Goal: Task Accomplishment & Management: Use online tool/utility

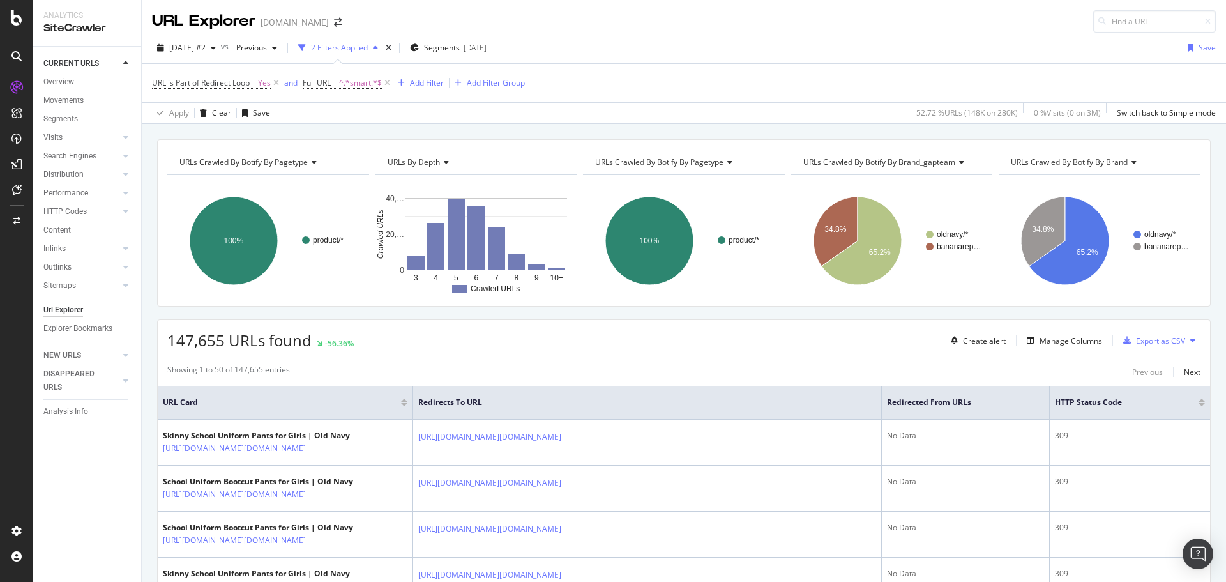
click at [366, 47] on div "2 Filters Applied" at bounding box center [339, 47] width 57 height 11
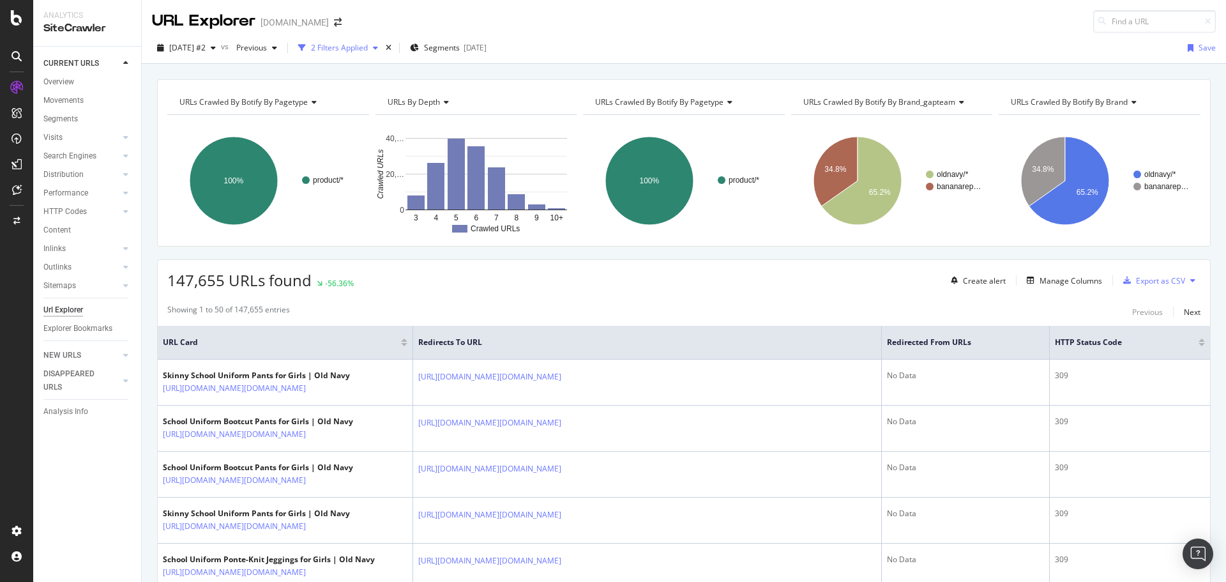
click at [367, 48] on div "2 Filters Applied" at bounding box center [339, 47] width 57 height 11
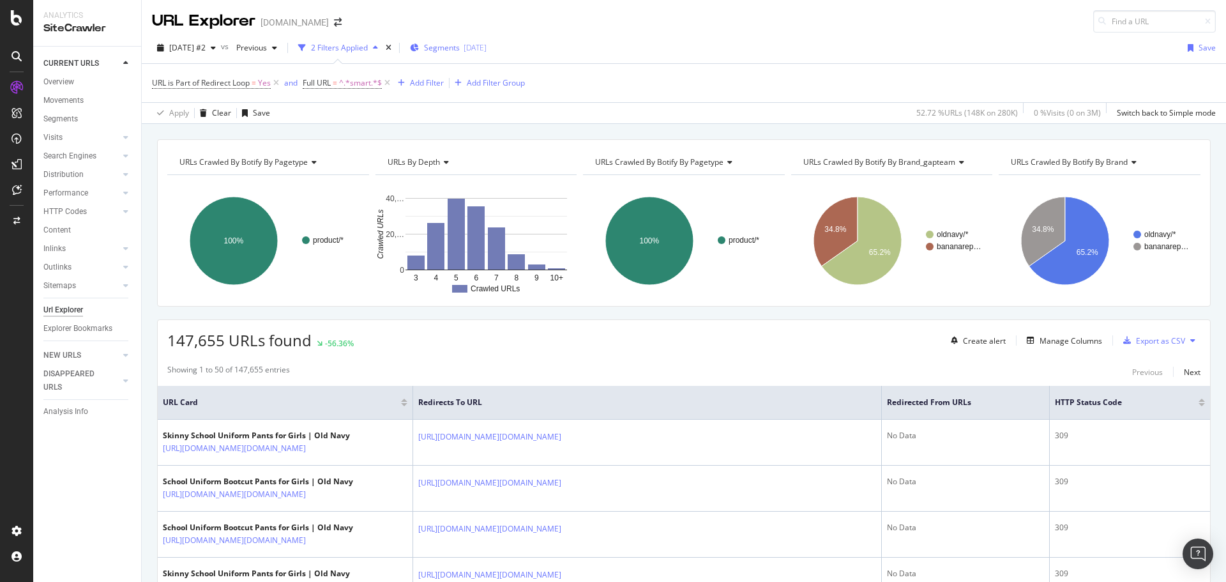
click at [458, 47] on span "Segments" at bounding box center [442, 47] width 36 height 11
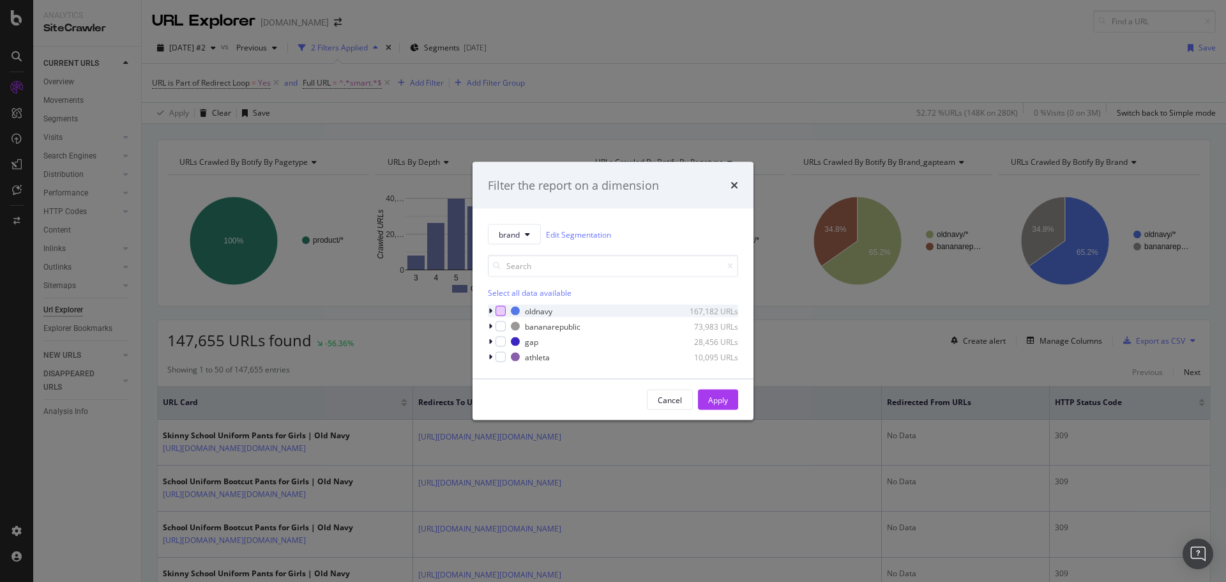
click at [501, 311] on div "modal" at bounding box center [500, 311] width 10 height 10
click at [725, 398] on div "Apply" at bounding box center [718, 399] width 20 height 11
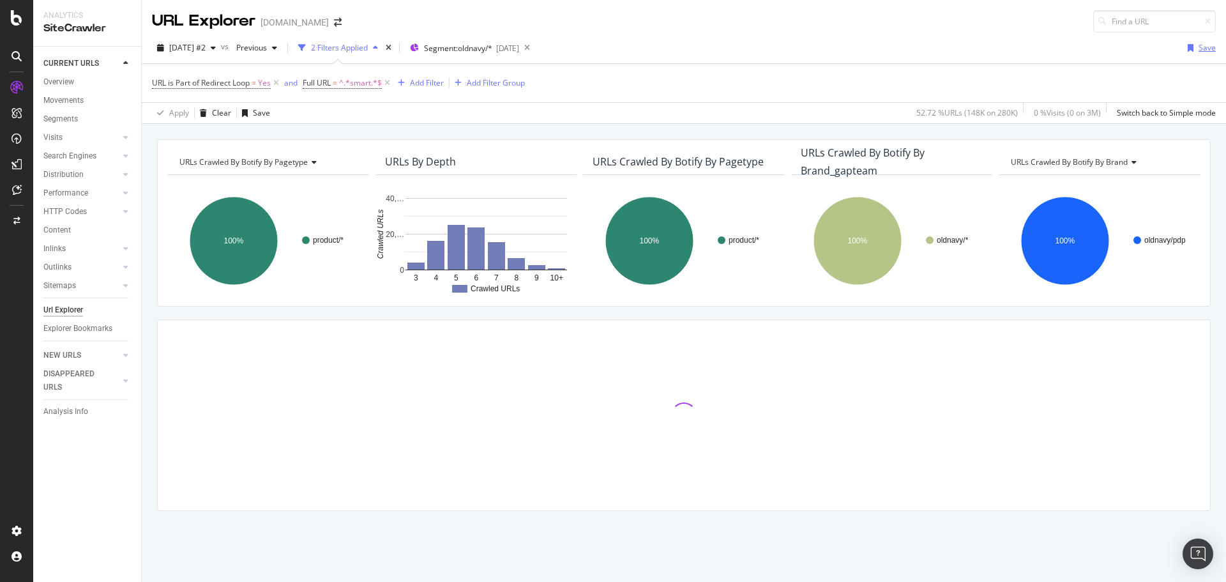
click at [1203, 51] on div "Save" at bounding box center [1206, 47] width 17 height 11
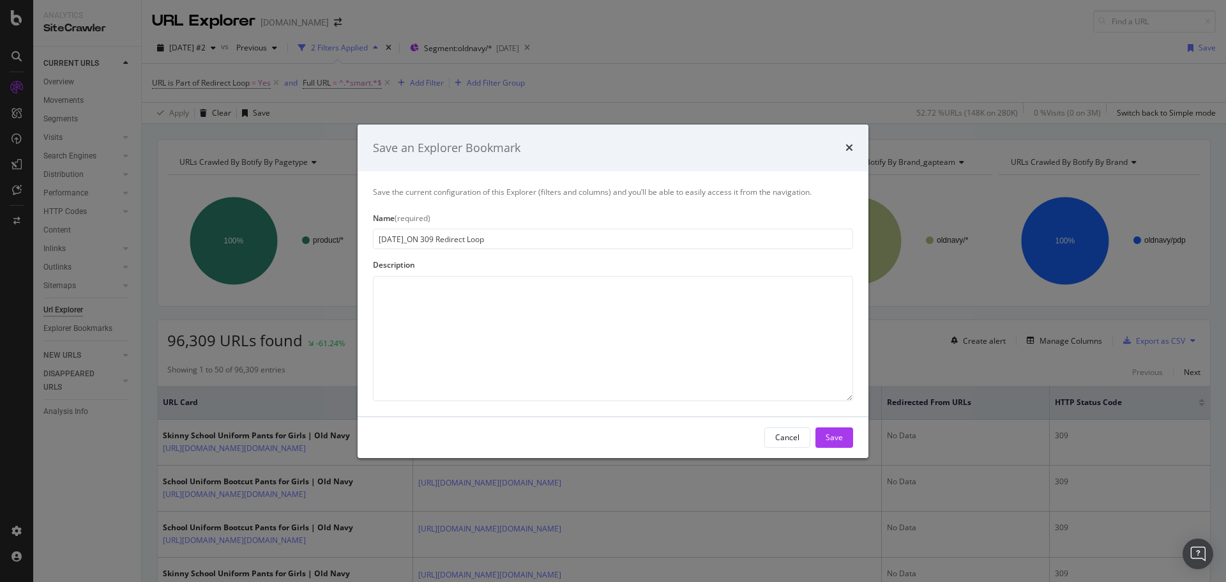
type input "[DATE]_ON 309 Redirect Loop"
click at [841, 440] on div "Save" at bounding box center [834, 437] width 17 height 11
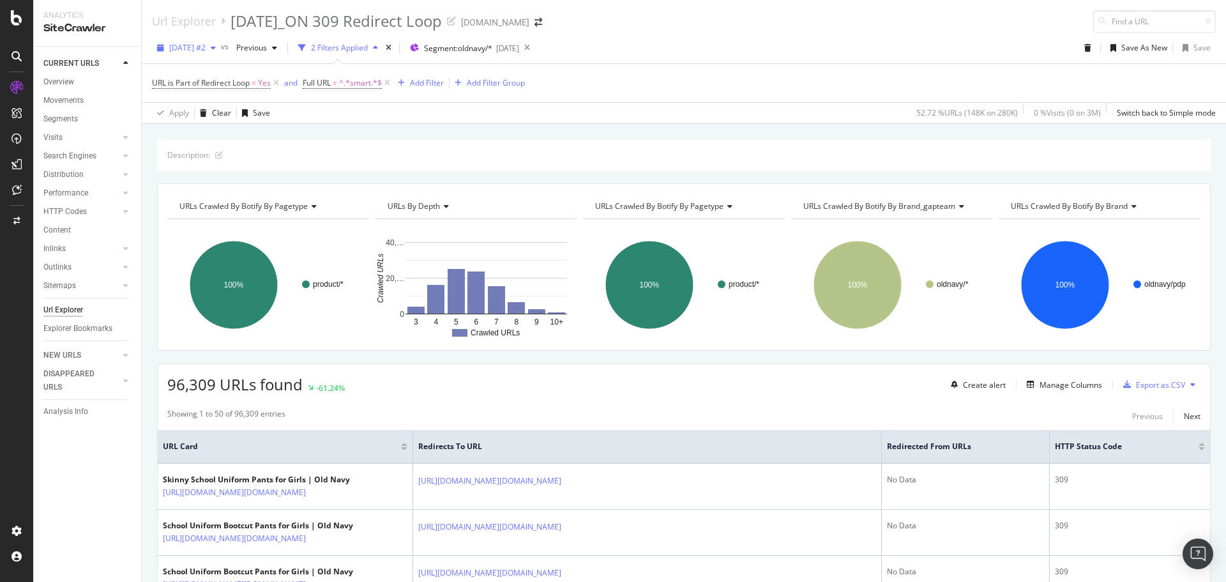
click at [206, 50] on span "[DATE] #2" at bounding box center [187, 47] width 36 height 11
drag, startPoint x: 797, startPoint y: 50, endPoint x: 940, endPoint y: 7, distance: 148.9
click at [801, 50] on div "[DATE] #2 vs Previous 2 Filters Applied Segment: oldnavy/* [DATE] Save As New S…" at bounding box center [684, 51] width 1084 height 26
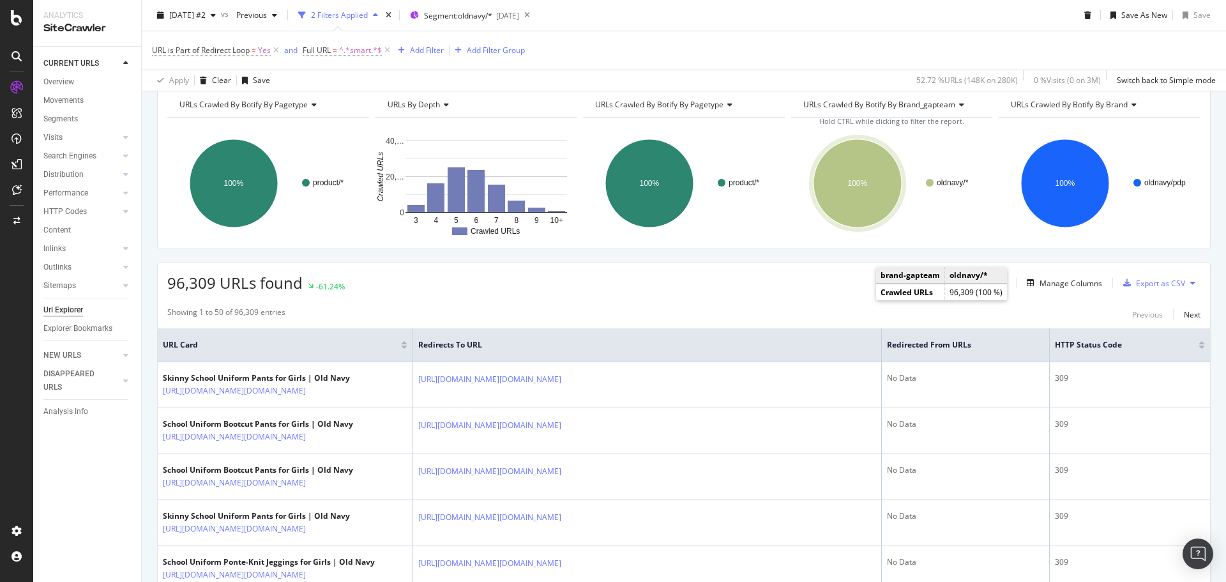
scroll to position [192, 0]
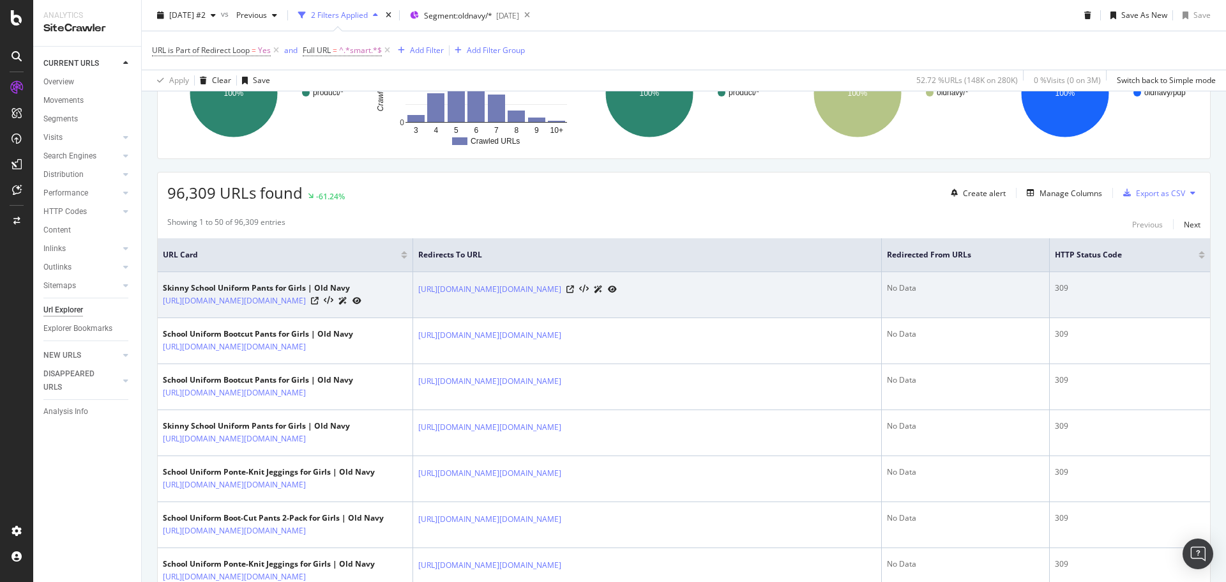
click at [356, 307] on div "[URL][DOMAIN_NAME][DOMAIN_NAME]" at bounding box center [262, 300] width 199 height 13
click at [319, 305] on icon at bounding box center [315, 301] width 8 height 8
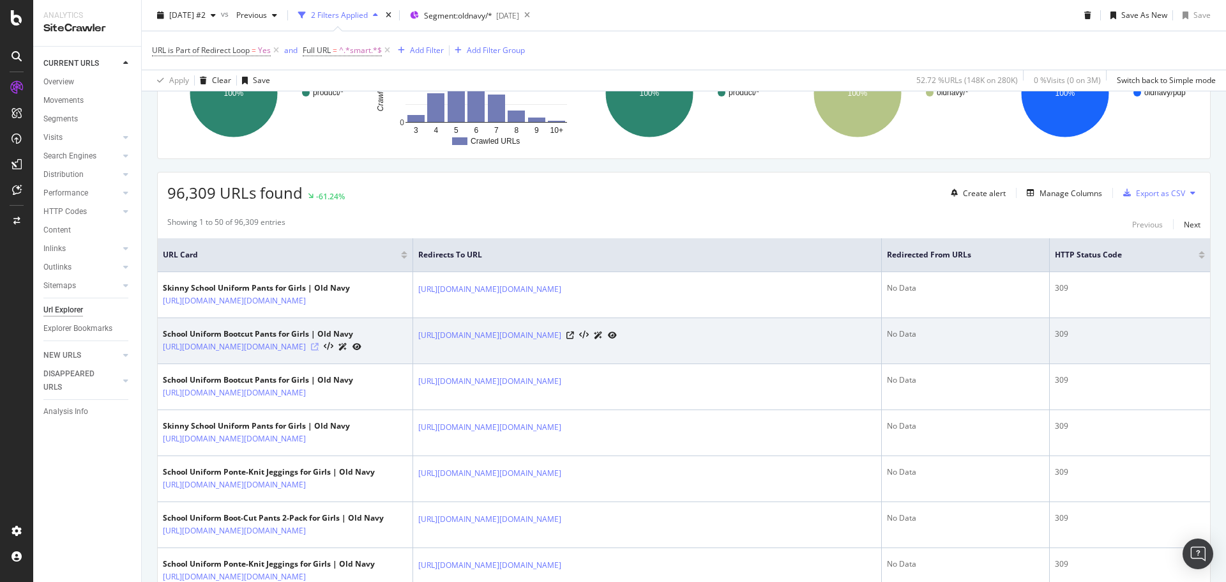
click at [319, 351] on icon at bounding box center [315, 347] width 8 height 8
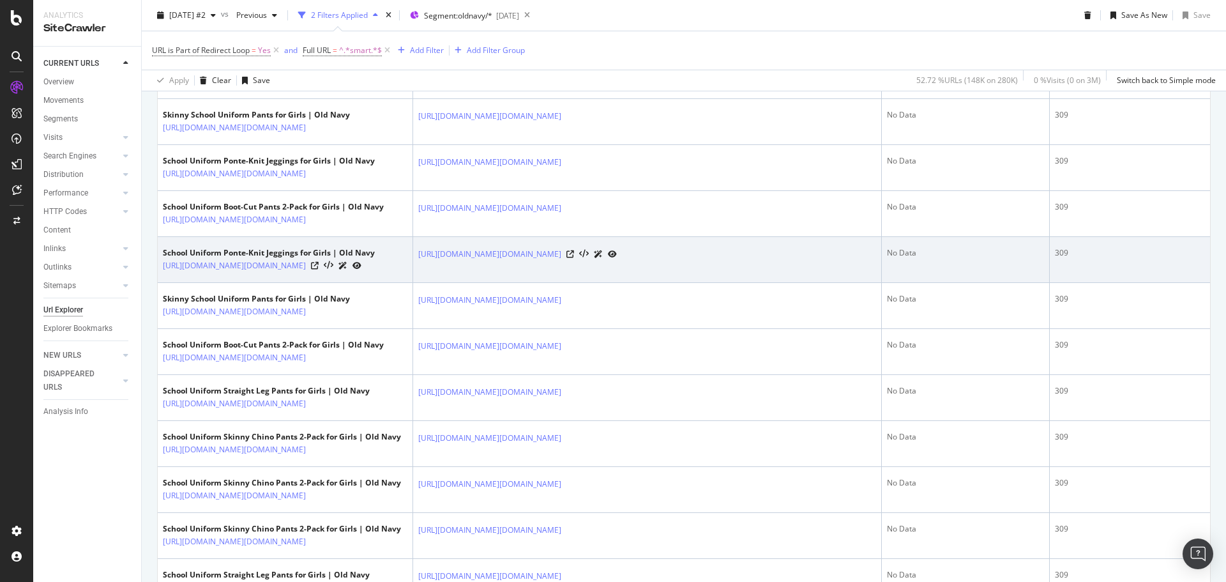
scroll to position [575, 0]
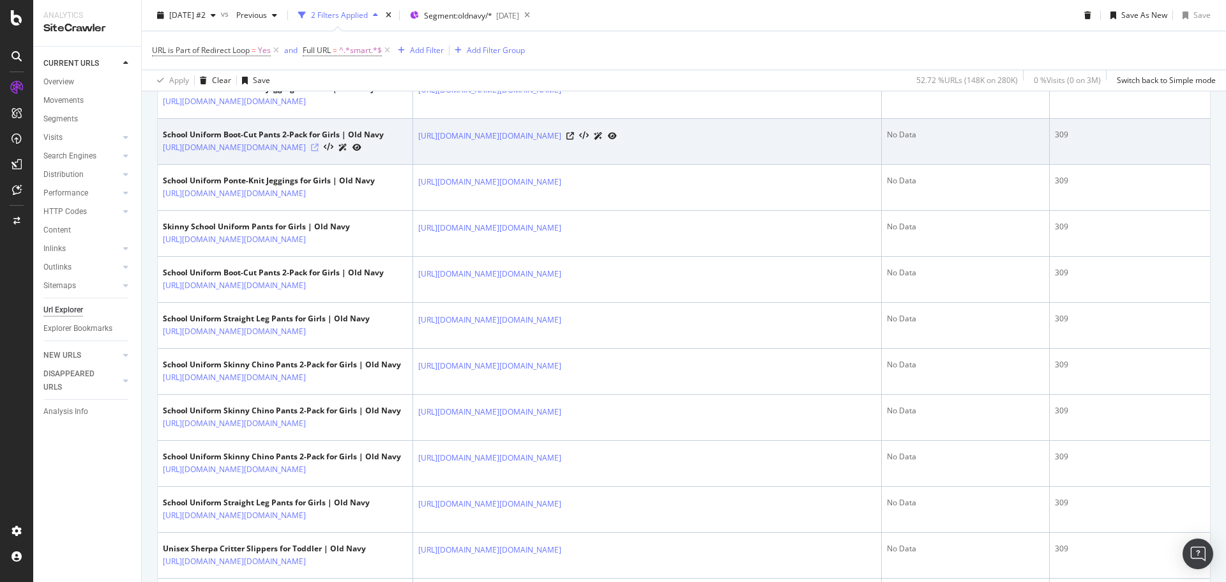
click at [319, 151] on icon at bounding box center [315, 148] width 8 height 8
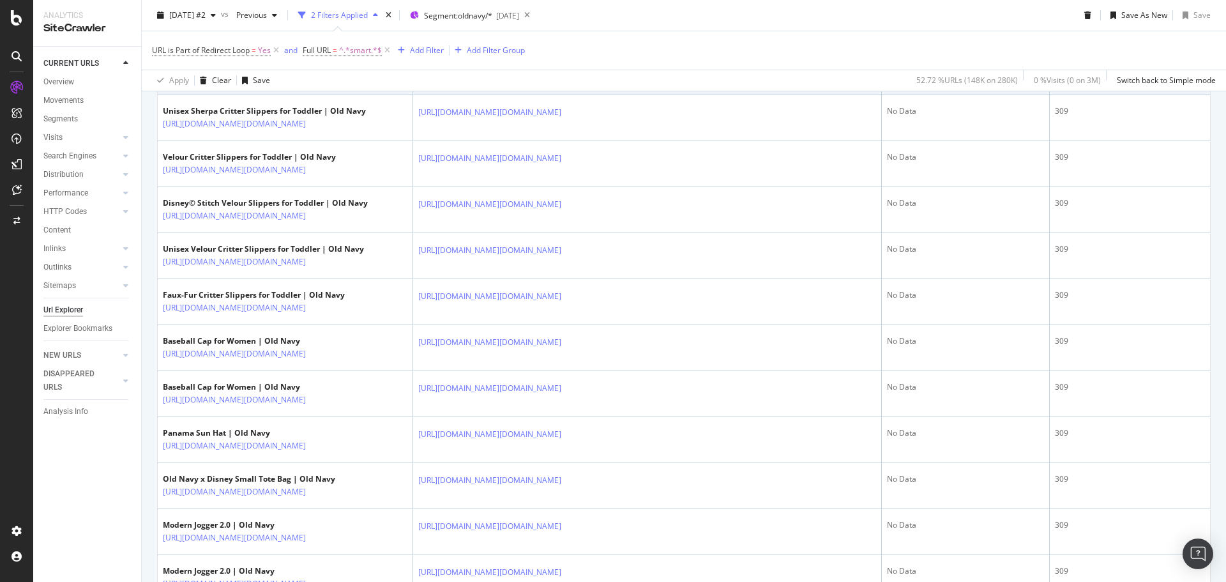
scroll to position [1022, 0]
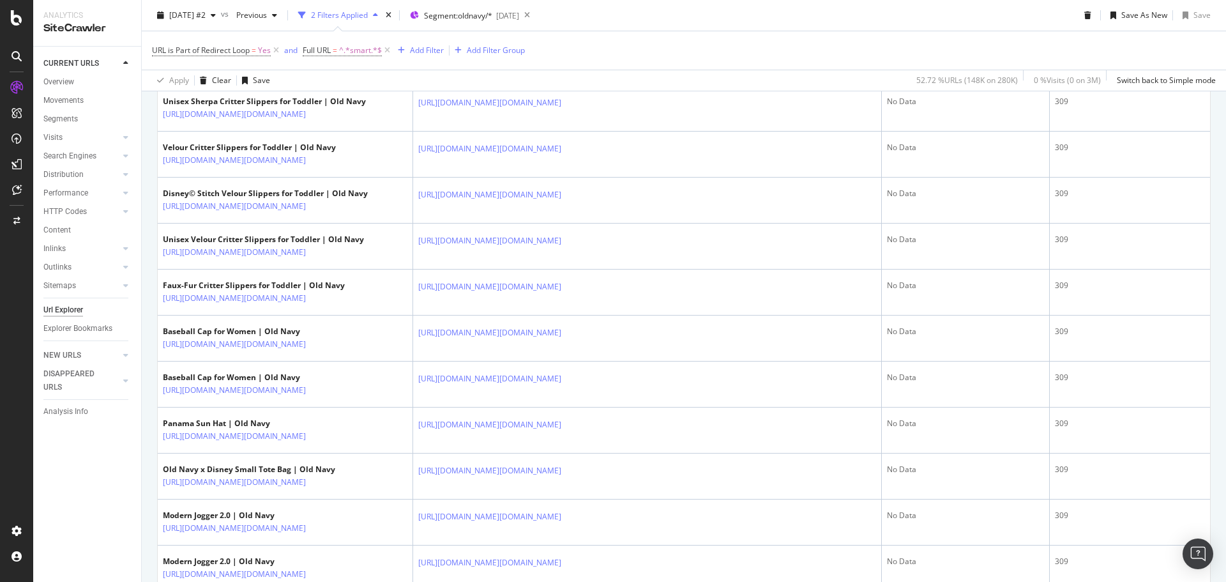
click at [319, 72] on icon at bounding box center [315, 68] width 8 height 8
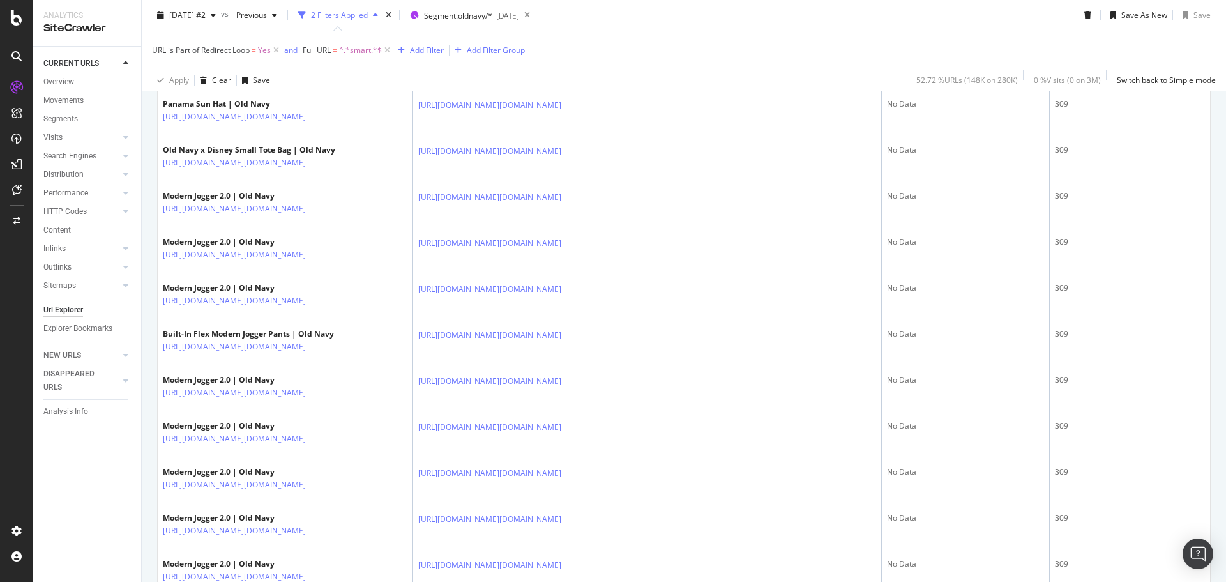
scroll to position [1532, 0]
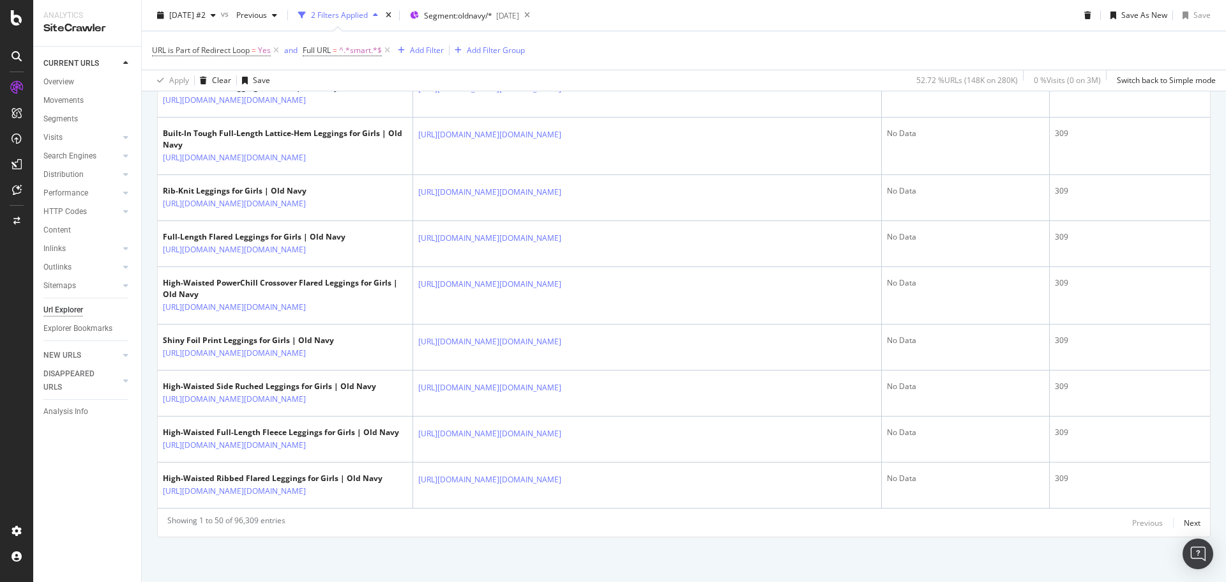
scroll to position [2362, 0]
